Goal: Transaction & Acquisition: Purchase product/service

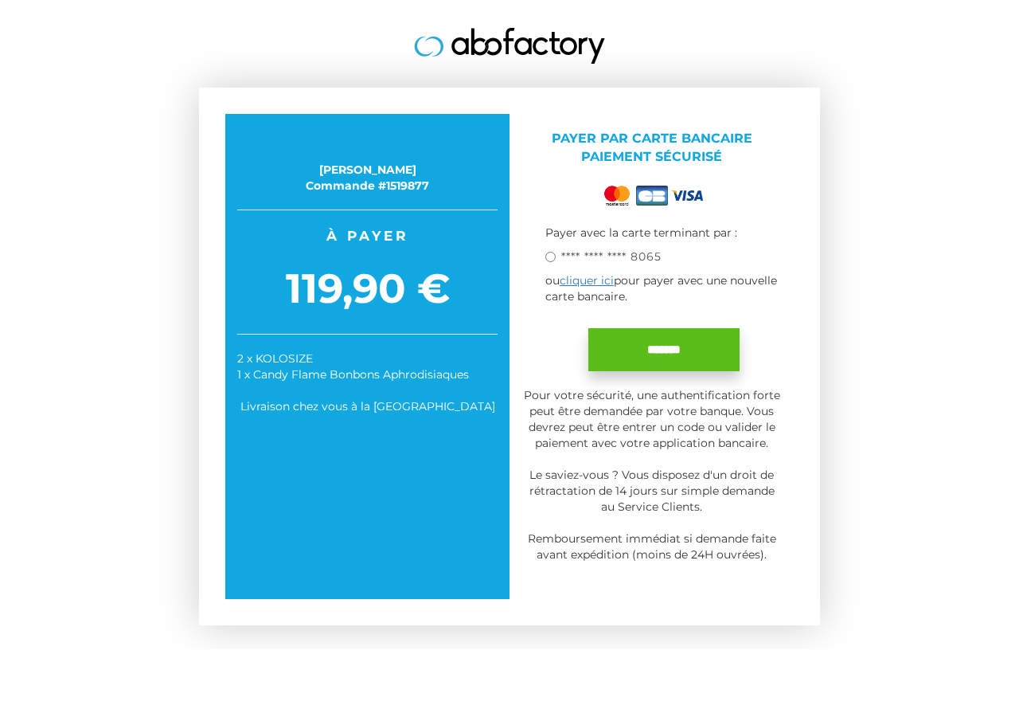
click at [664, 347] on input "*******" at bounding box center [663, 349] width 151 height 43
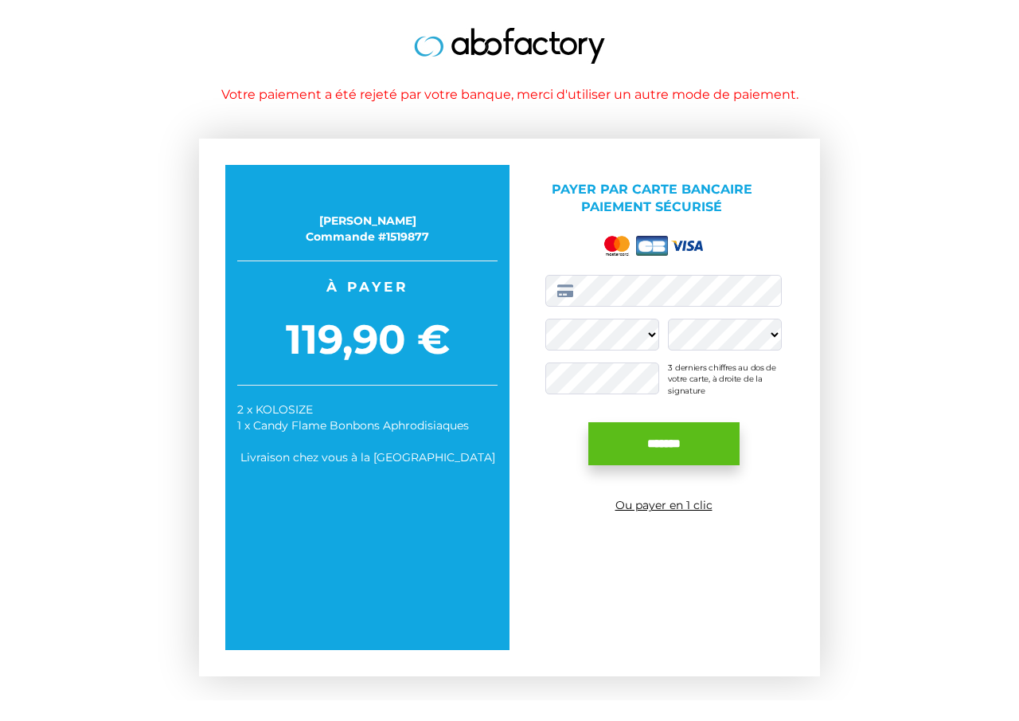
click at [669, 445] on input "*******" at bounding box center [663, 443] width 151 height 43
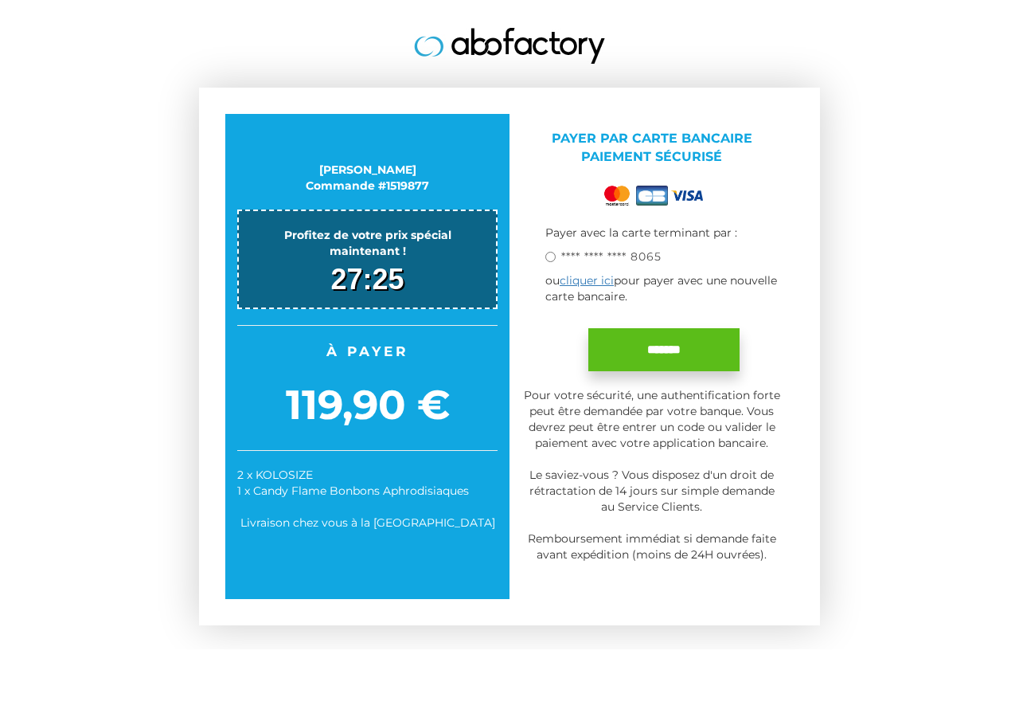
click at [655, 354] on input "*******" at bounding box center [663, 349] width 151 height 43
